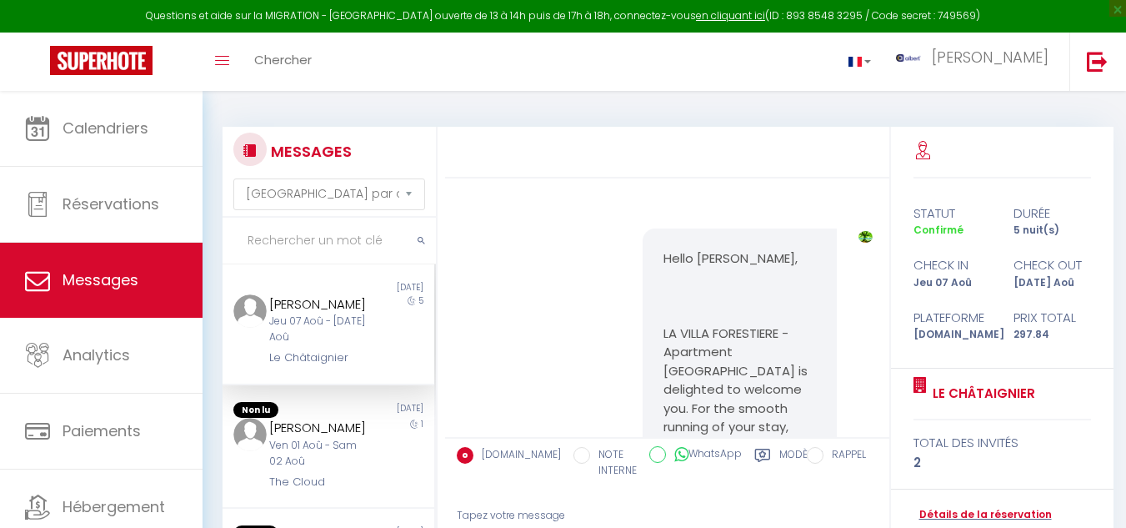
select select "message"
click at [316, 235] on input "text" at bounding box center [329, 241] width 213 height 47
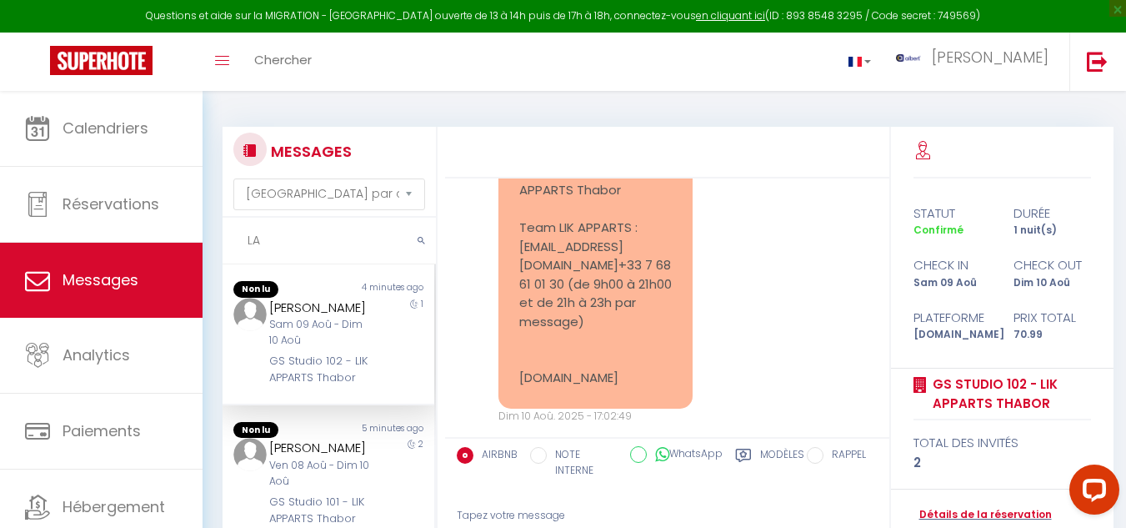
type input "L"
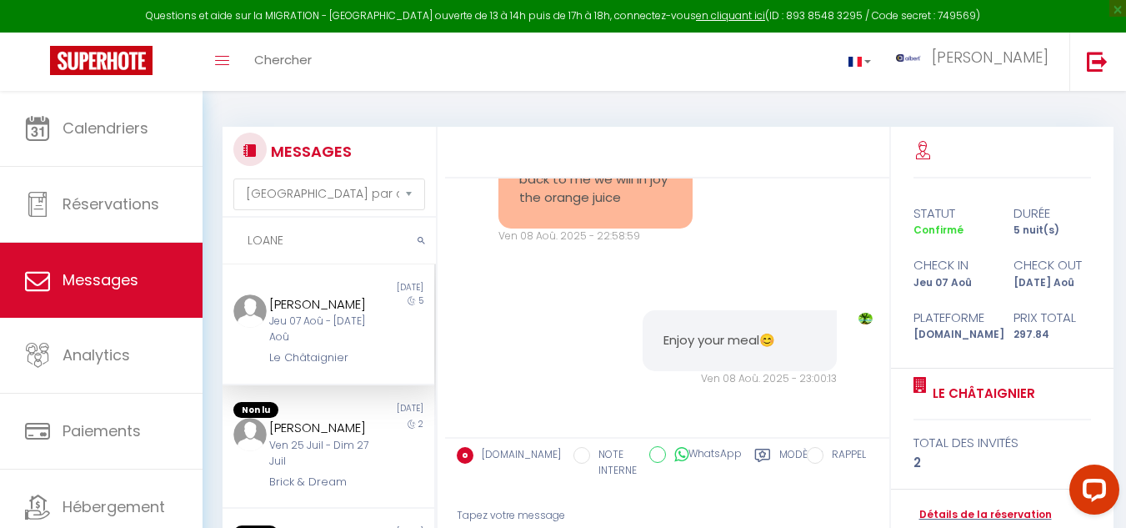
type input "LOANE"
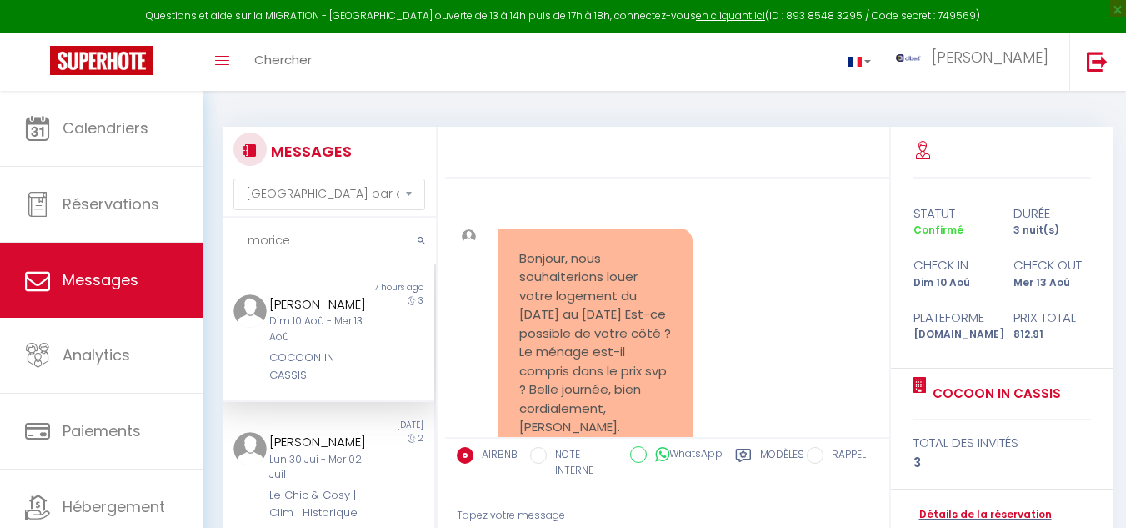
select select "message"
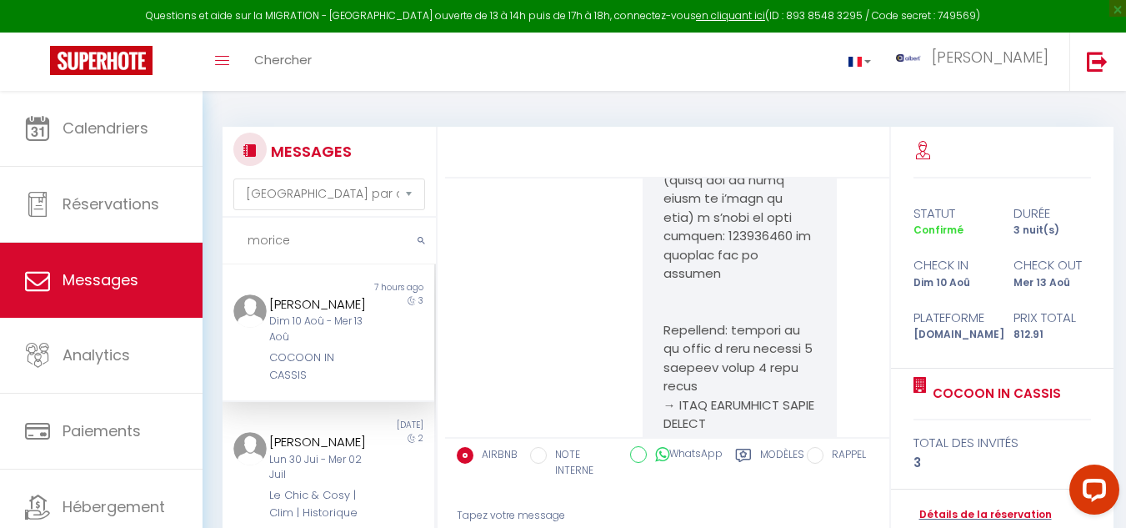
drag, startPoint x: 0, startPoint y: 0, endPoint x: 296, endPoint y: 241, distance: 381.6
click at [296, 241] on input "morice" at bounding box center [329, 241] width 213 height 47
type input "m"
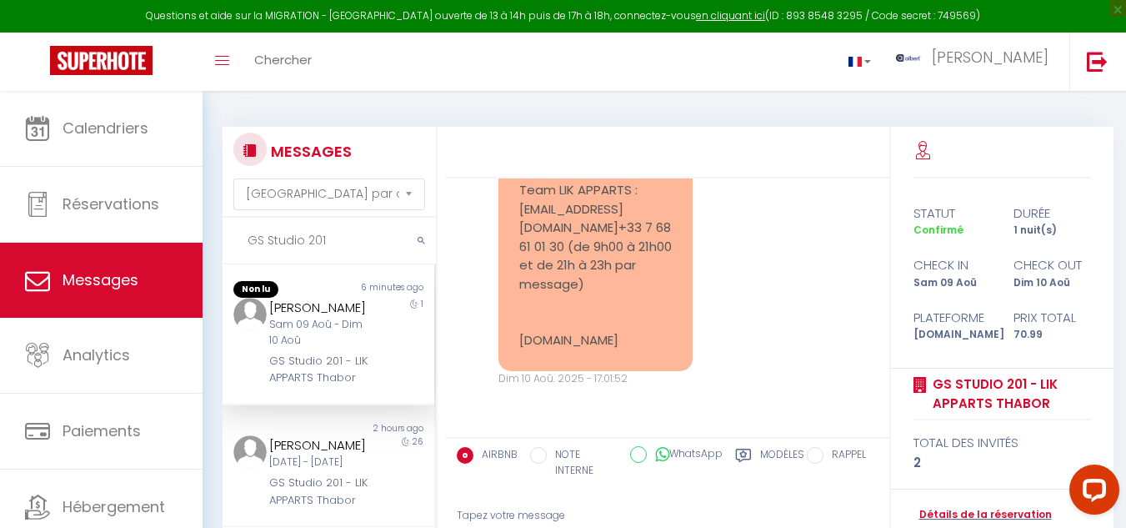
scroll to position [1899, 0]
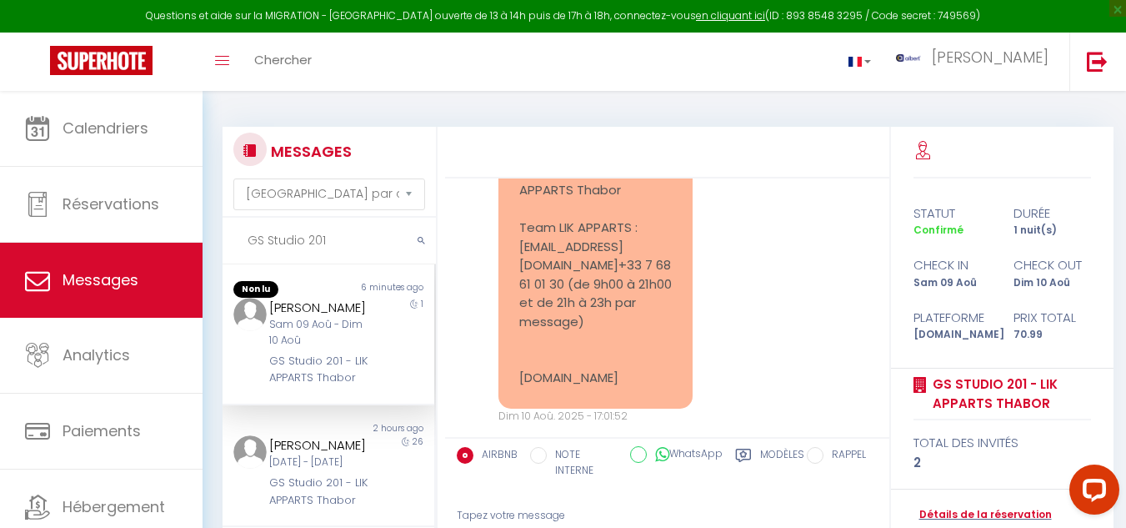
click at [327, 248] on input "GS Studio 201" at bounding box center [329, 241] width 213 height 47
type input "G"
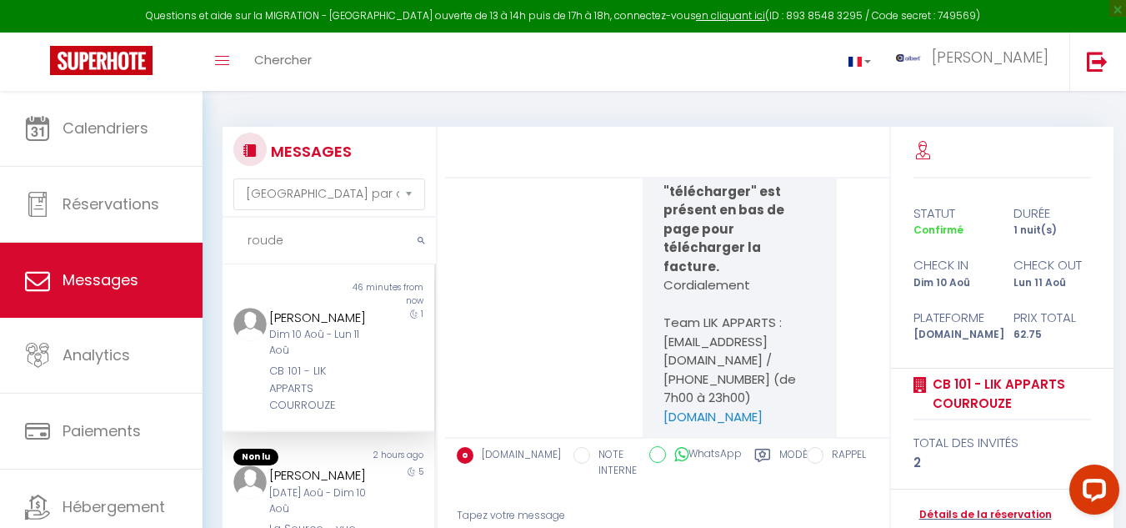
scroll to position [6464, 0]
type input "roude"
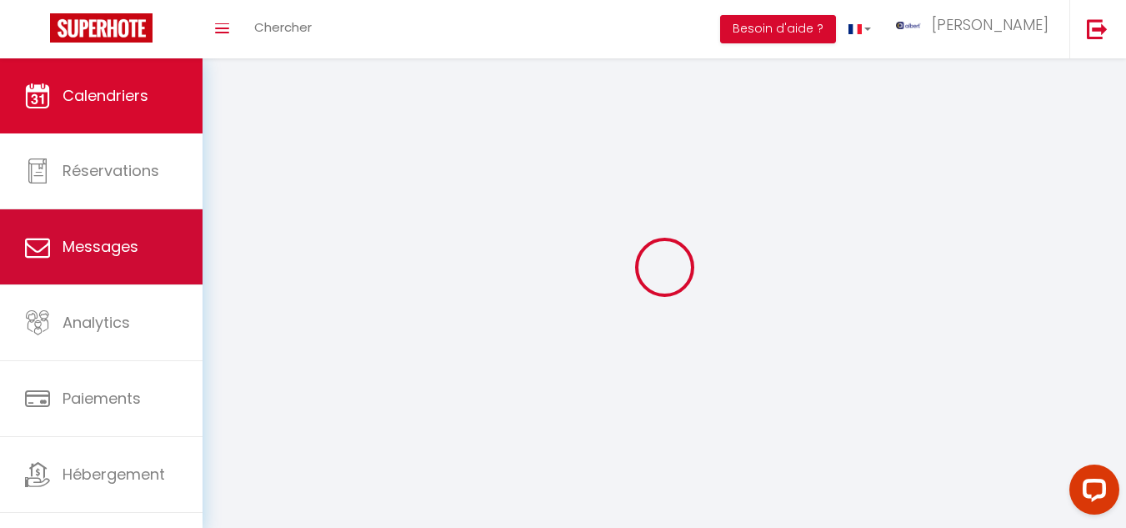
click at [133, 244] on span "Messages" at bounding box center [101, 246] width 76 height 21
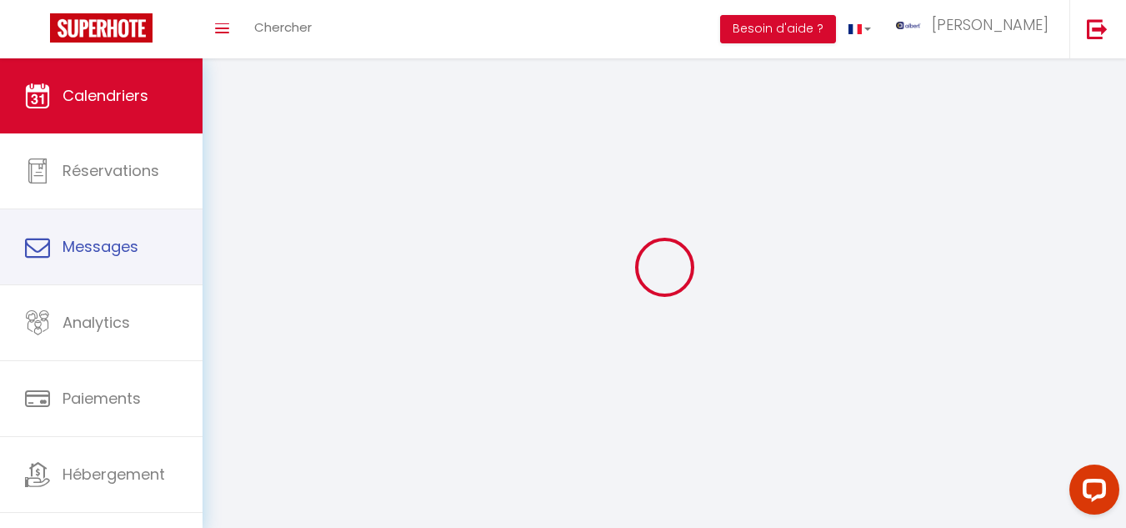
select select "message"
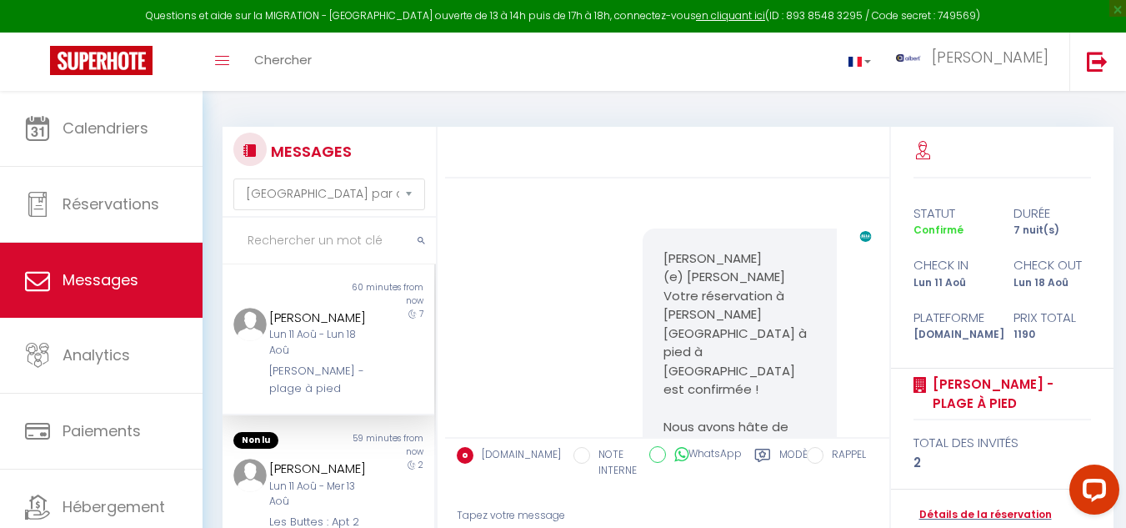
scroll to position [4942, 0]
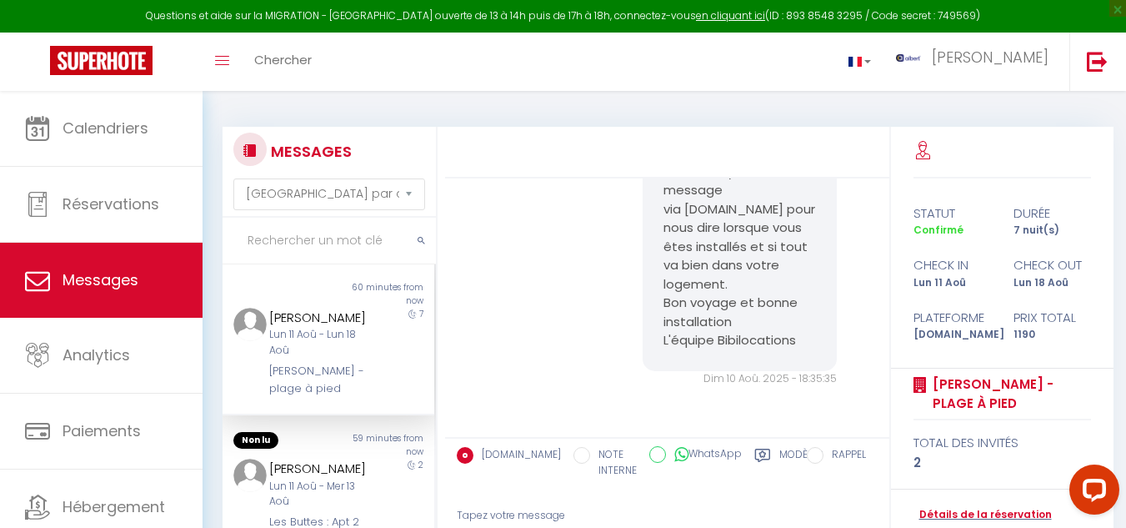
click at [309, 235] on input "text" at bounding box center [329, 241] width 213 height 47
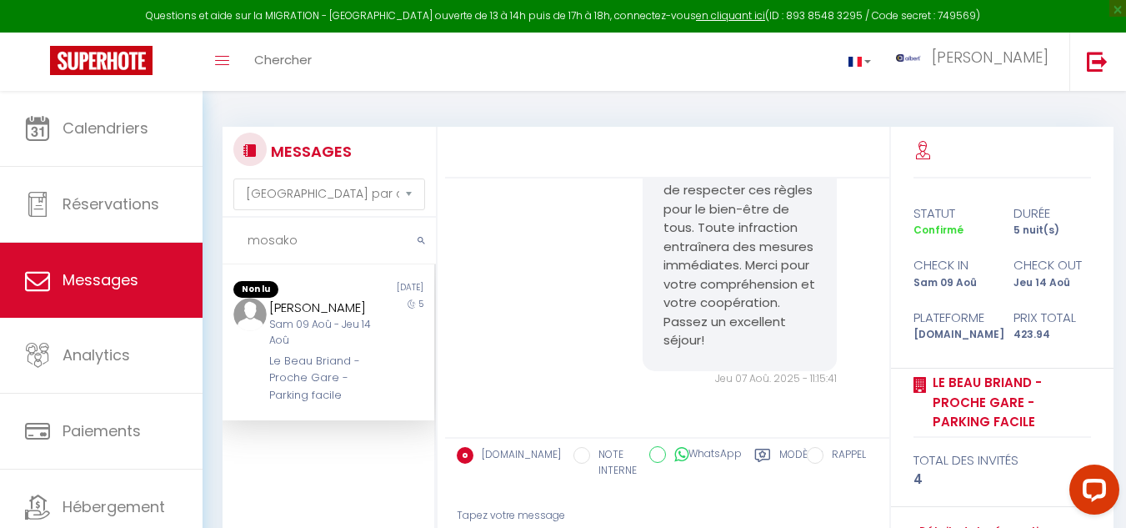
scroll to position [2217, 0]
type input "m"
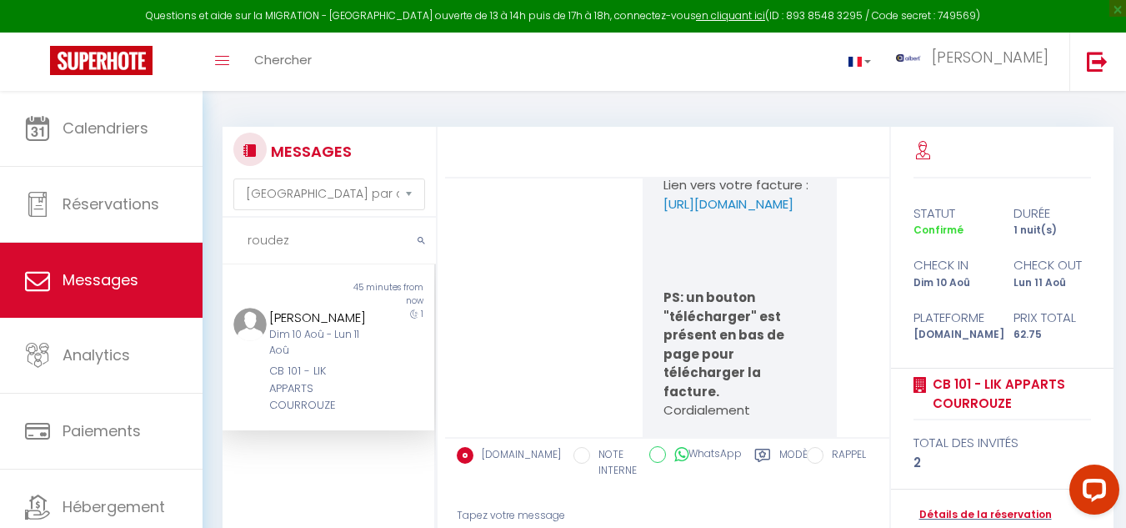
scroll to position [6297, 0]
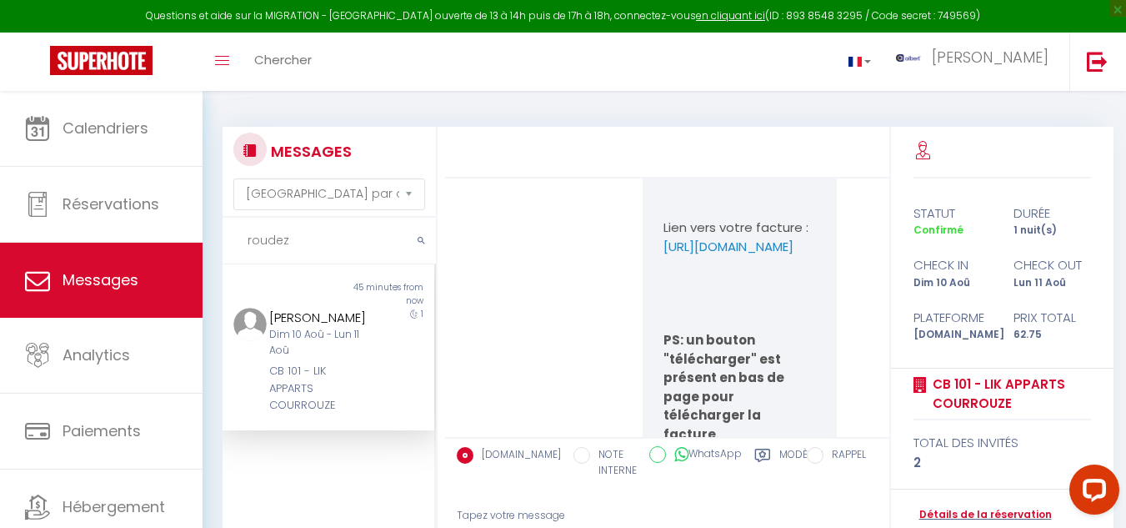
type input "roudez"
drag, startPoint x: 263, startPoint y: 388, endPoint x: 331, endPoint y: 429, distance: 79.4
click at [331, 414] on div "[PERSON_NAME] Dim 10 Aoû - Lun 11 Aoû CB 101 - LIK APPARTS COURROUZE" at bounding box center [319, 361] width 123 height 107
copy div "CB 101 - LIK APPARTS COURROUZE"
drag, startPoint x: 500, startPoint y: 346, endPoint x: 641, endPoint y: 351, distance: 141.0
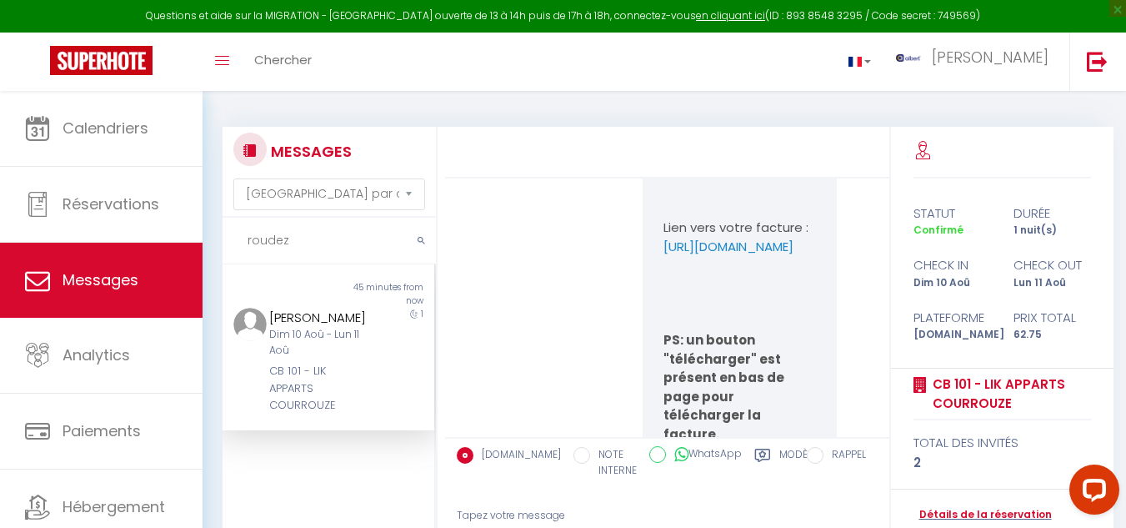
click at [501, 346] on div "VOTRE FACTURE Bonjour [PERSON_NAME], Ci-dessous, nous vous transmettons un lien…" at bounding box center [667, 320] width 433 height 874
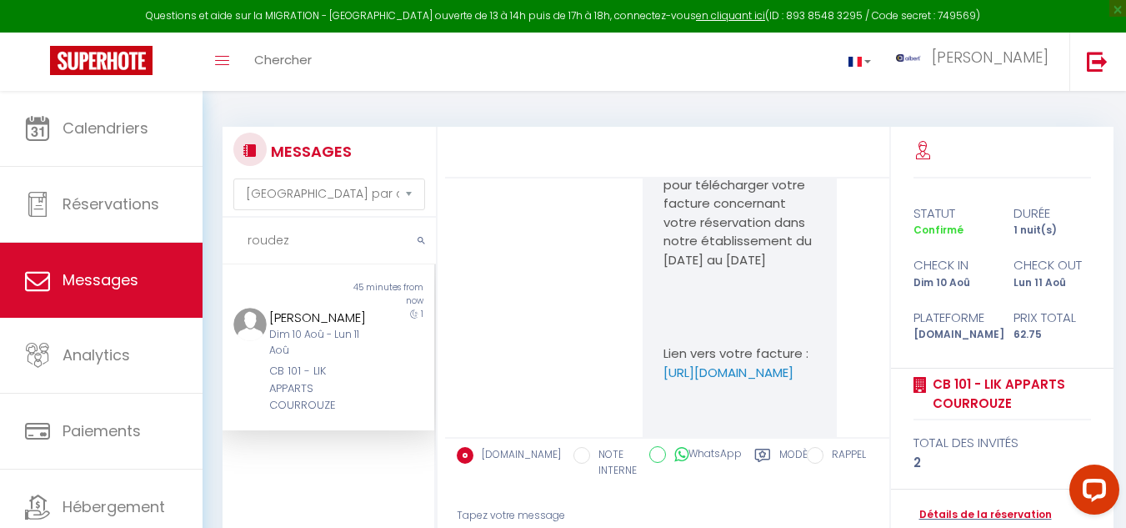
scroll to position [5213, 0]
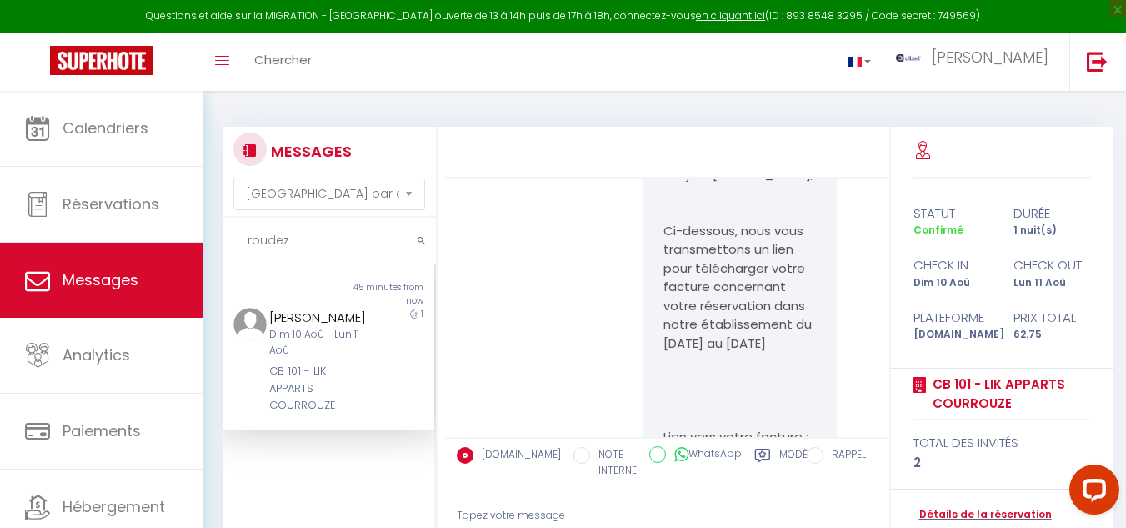
drag, startPoint x: 649, startPoint y: 345, endPoint x: 763, endPoint y: 394, distance: 124.3
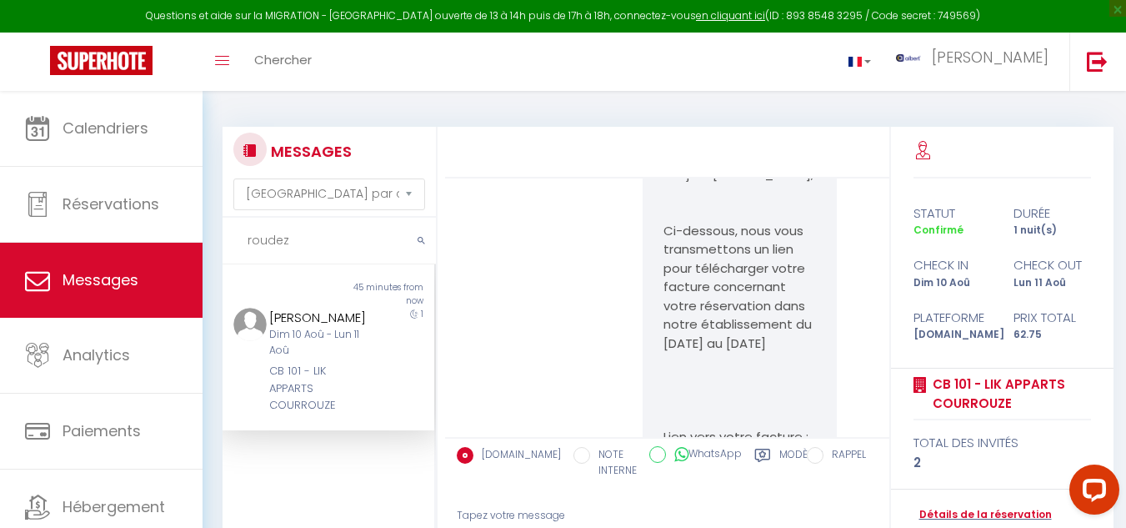
drag, startPoint x: 649, startPoint y: 354, endPoint x: 763, endPoint y: 398, distance: 122.5
copy pre "[URL][DOMAIN_NAME]"
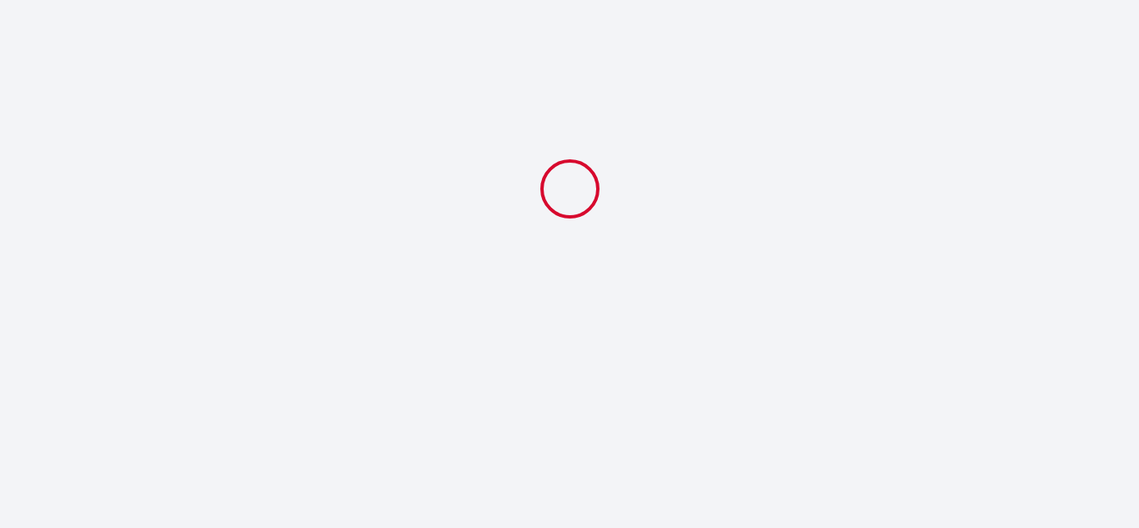
select select "19:00"
select select "10:30"
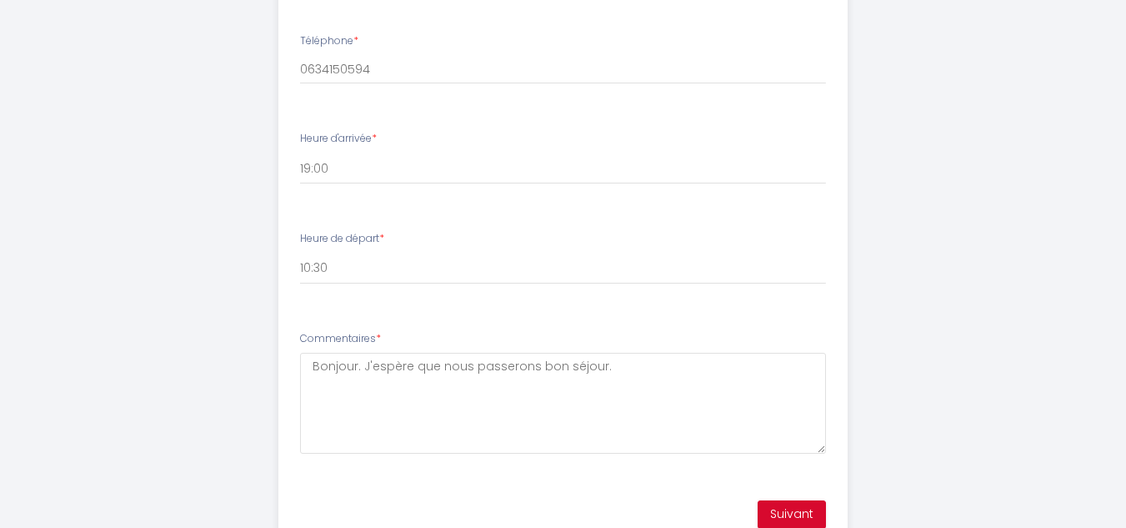
scroll to position [873, 0]
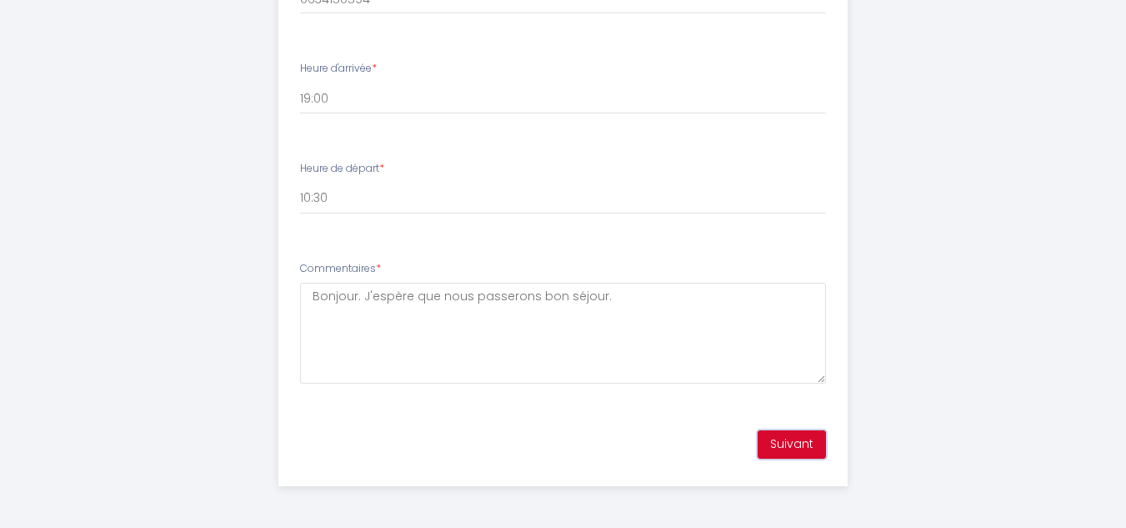
click at [794, 440] on button "Suivant" at bounding box center [792, 444] width 68 height 28
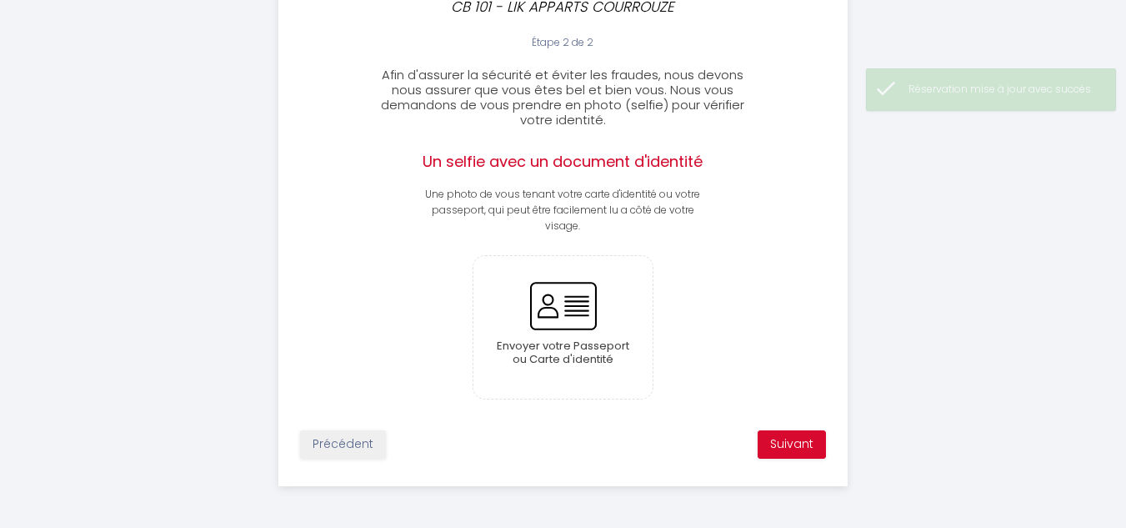
scroll to position [417, 0]
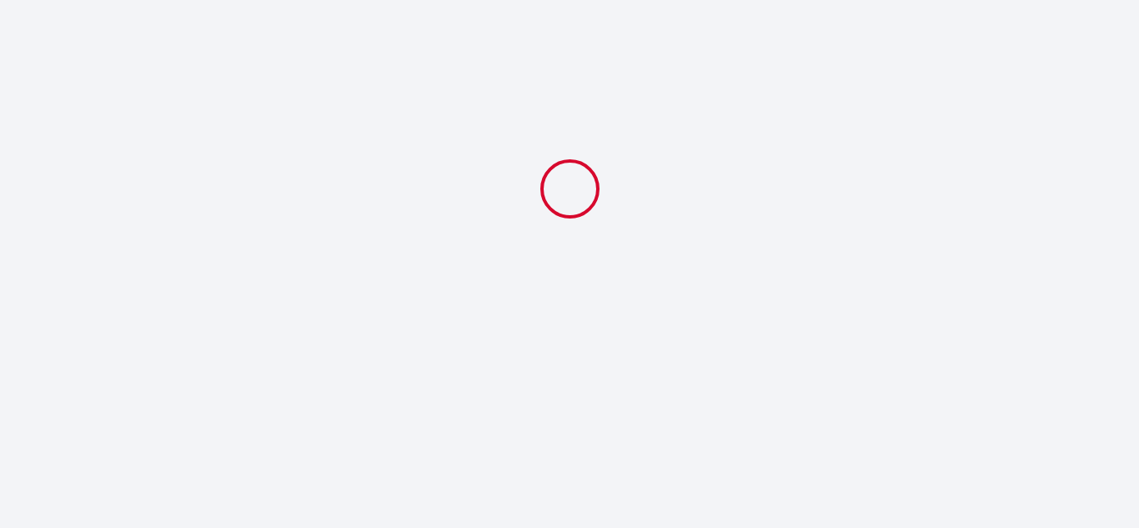
select select "19:00"
select select "10:30"
